Goal: Task Accomplishment & Management: Use online tool/utility

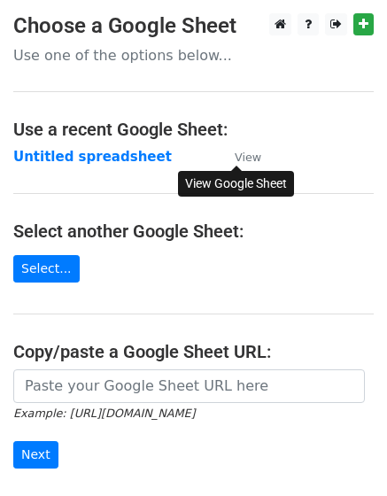
click at [237, 163] on small "View" at bounding box center [248, 157] width 27 height 13
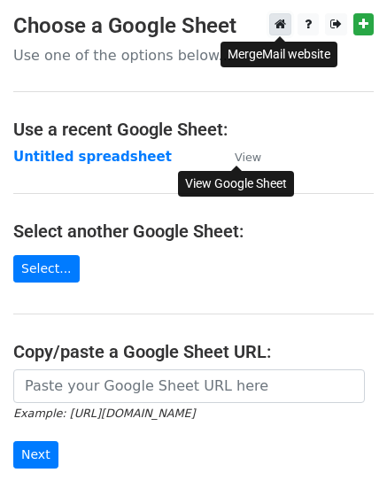
click at [283, 30] on icon at bounding box center [281, 24] width 12 height 12
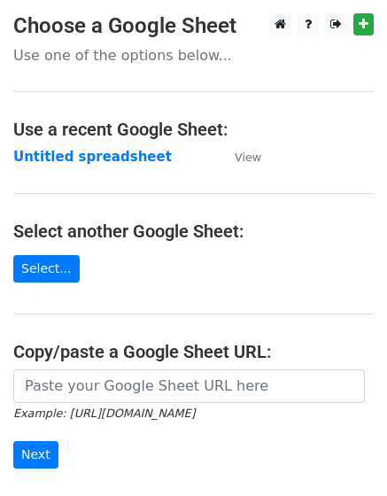
scroll to position [207, 0]
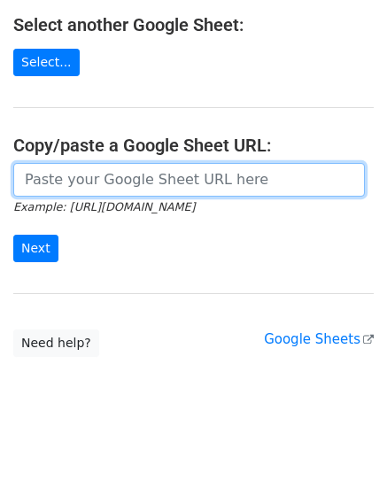
click at [105, 183] on input "url" at bounding box center [189, 180] width 352 height 34
paste input "[URL][DOMAIN_NAME]"
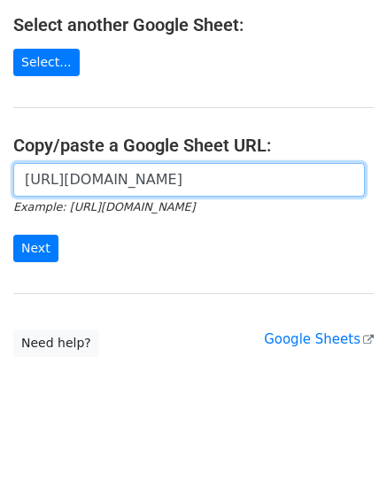
scroll to position [0, 521]
type input "[URL][DOMAIN_NAME]"
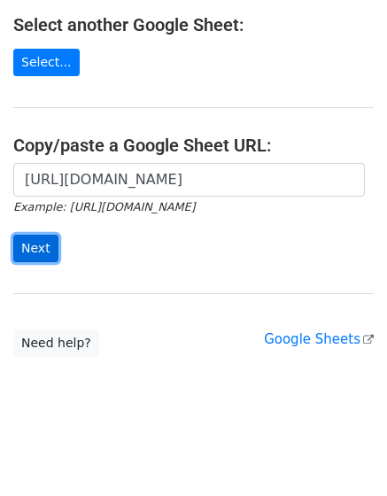
click at [41, 248] on input "Next" at bounding box center [35, 248] width 45 height 27
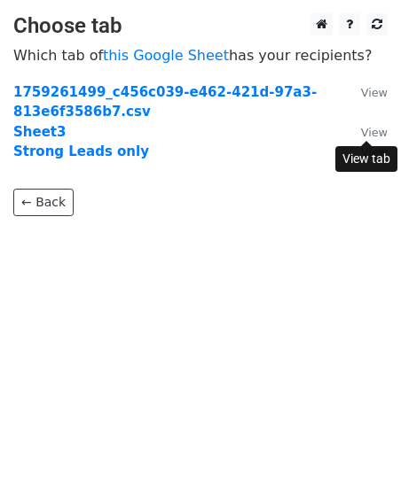
click at [374, 137] on small "View" at bounding box center [374, 132] width 27 height 13
click at [47, 132] on strong "Sheet3" at bounding box center [39, 132] width 52 height 16
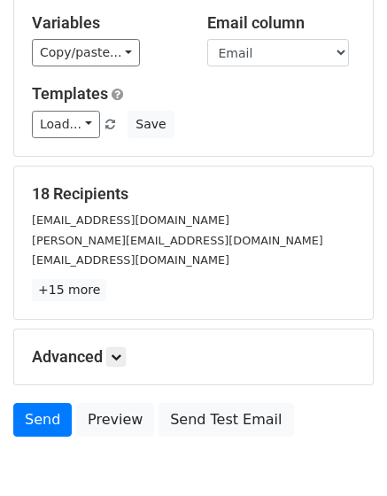
scroll to position [262, 0]
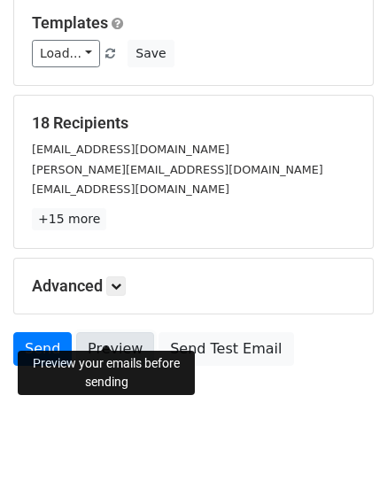
click at [121, 335] on link "Preview" at bounding box center [115, 349] width 78 height 34
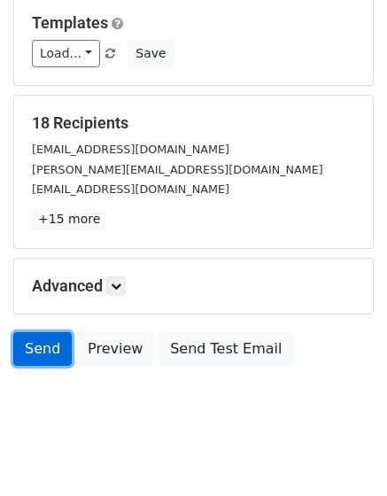
click at [53, 336] on link "Send" at bounding box center [42, 349] width 59 height 34
